Goal: Task Accomplishment & Management: Use online tool/utility

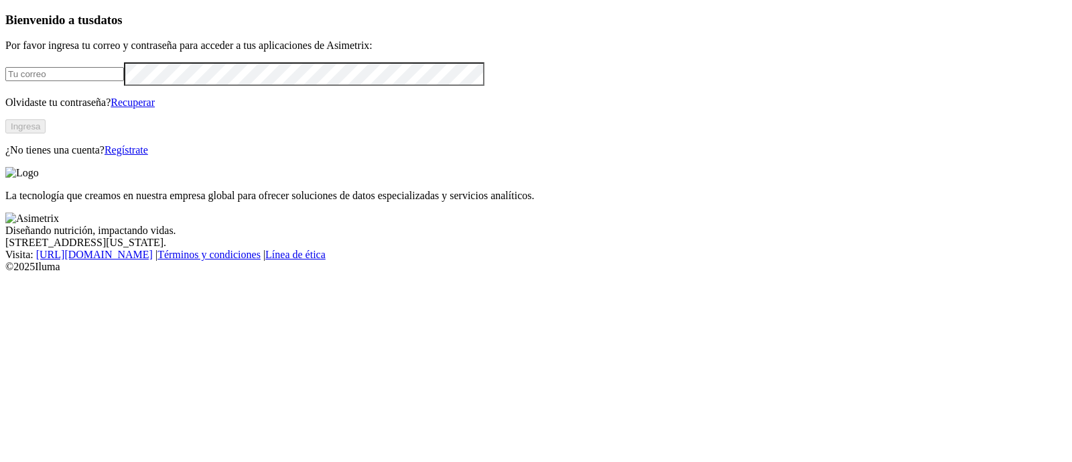
type input "[PERSON_NAME][EMAIL_ADDRESS][PERSON_NAME][DOMAIN_NAME]"
drag, startPoint x: 0, startPoint y: 0, endPoint x: 234, endPoint y: 208, distance: 313.7
click at [46, 133] on button "Ingresa" at bounding box center [25, 126] width 40 height 14
type input "[PERSON_NAME][EMAIL_ADDRESS][PERSON_NAME][DOMAIN_NAME]"
click at [49, 133] on button "Ingresar" at bounding box center [27, 126] width 44 height 14
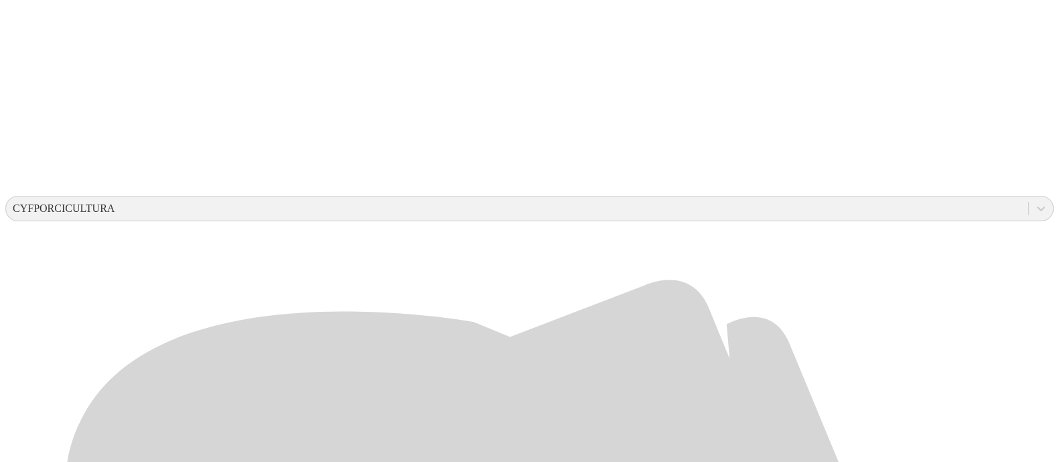
scroll to position [472, 0]
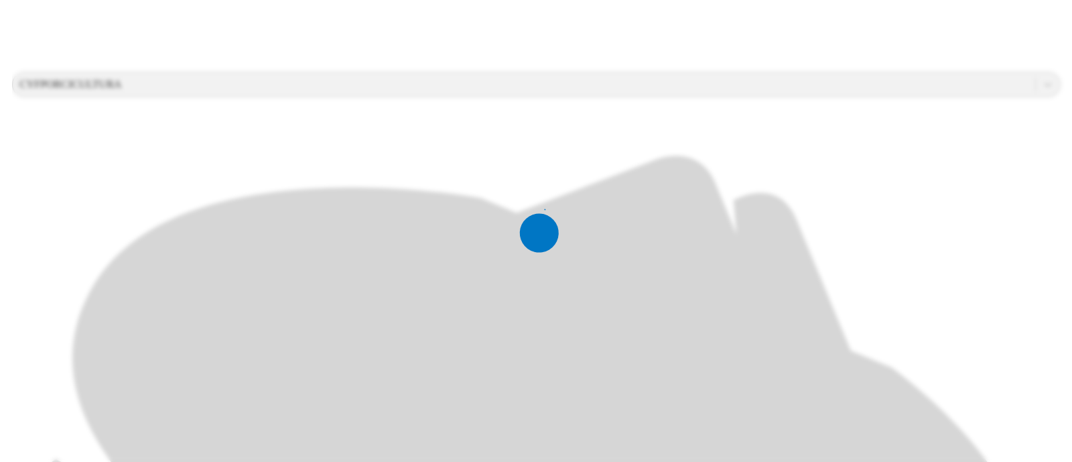
scroll to position [0, 0]
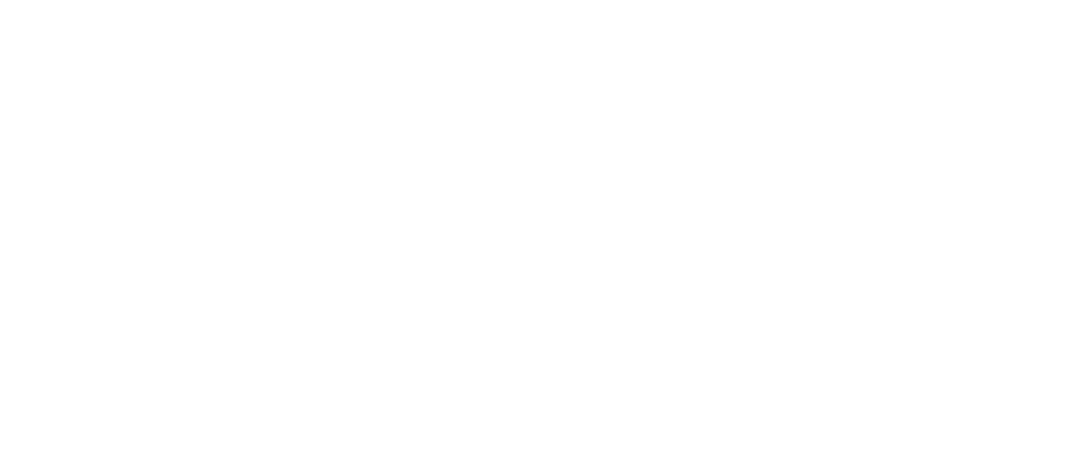
type input "Agosto-20253"
